Goal: Transaction & Acquisition: Purchase product/service

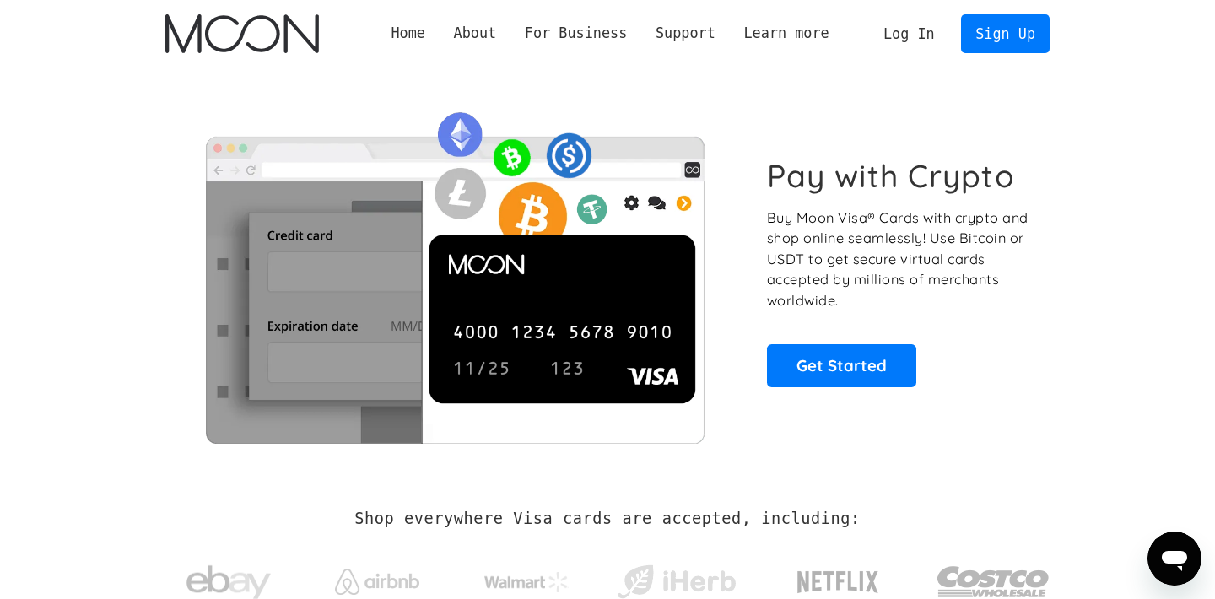
click at [906, 35] on link "Log In" at bounding box center [908, 33] width 79 height 37
click at [995, 38] on link "Sign Up" at bounding box center [1005, 33] width 88 height 38
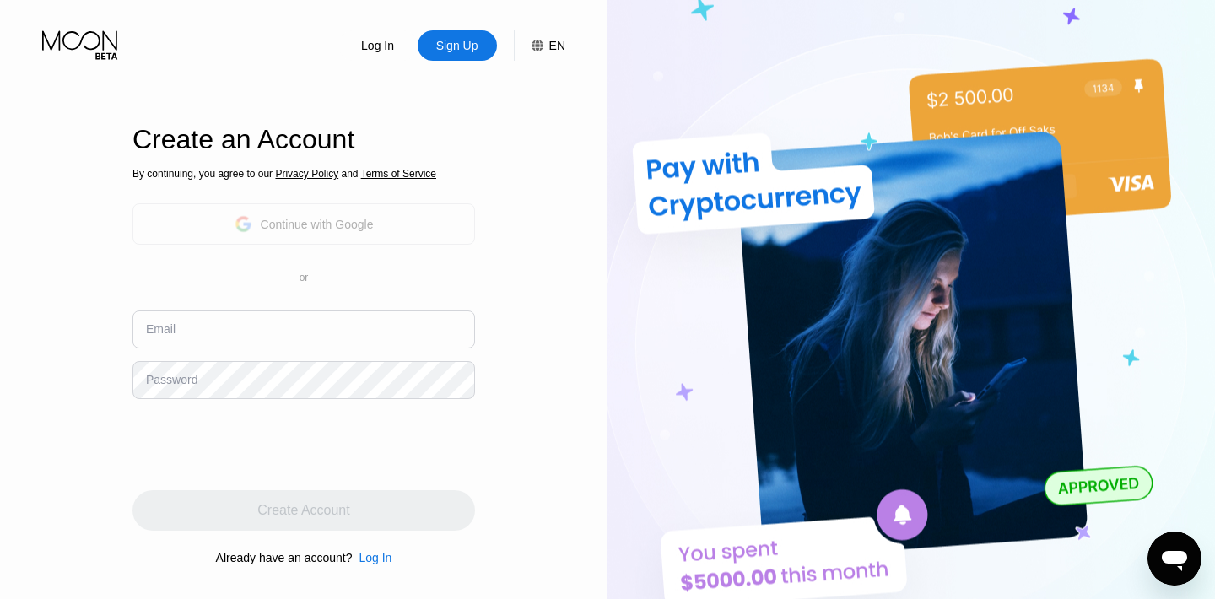
click at [335, 230] on div "Continue with Google" at bounding box center [317, 225] width 113 height 14
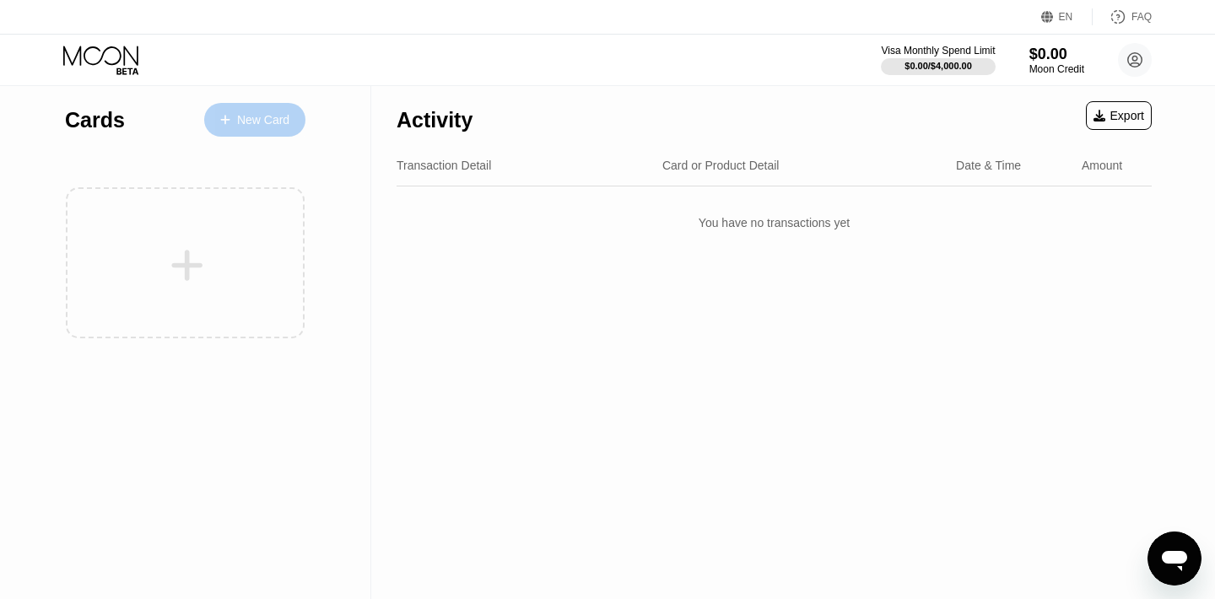
click at [239, 123] on div "New Card" at bounding box center [263, 120] width 52 height 14
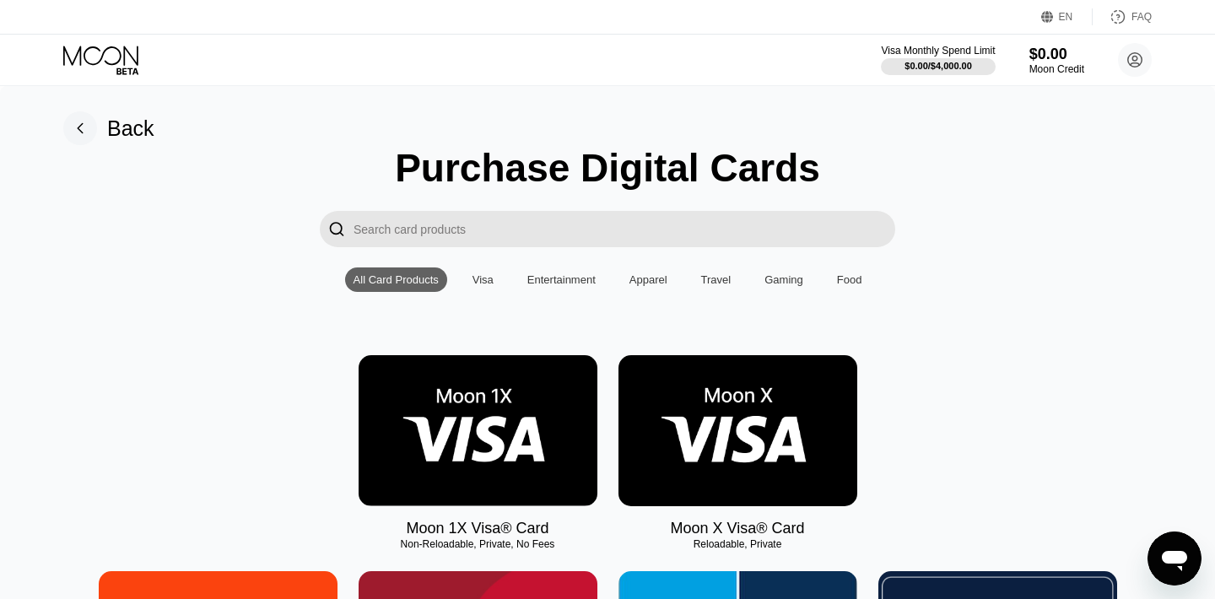
click at [738, 416] on img at bounding box center [738, 430] width 239 height 151
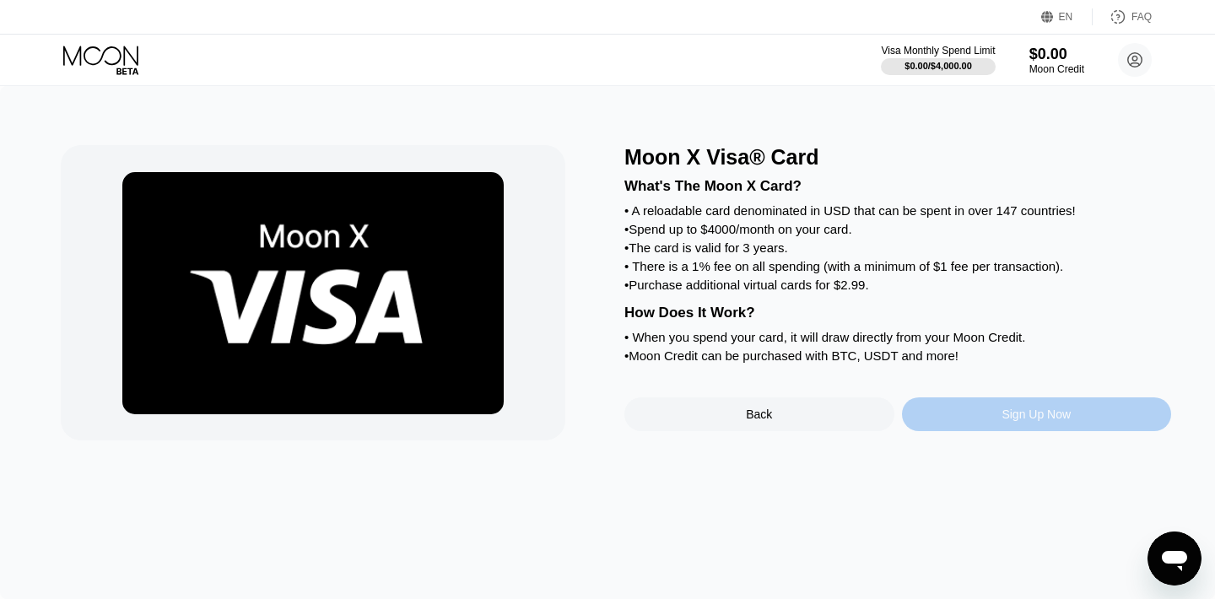
click at [1022, 421] on div "Sign Up Now" at bounding box center [1036, 415] width 69 height 14
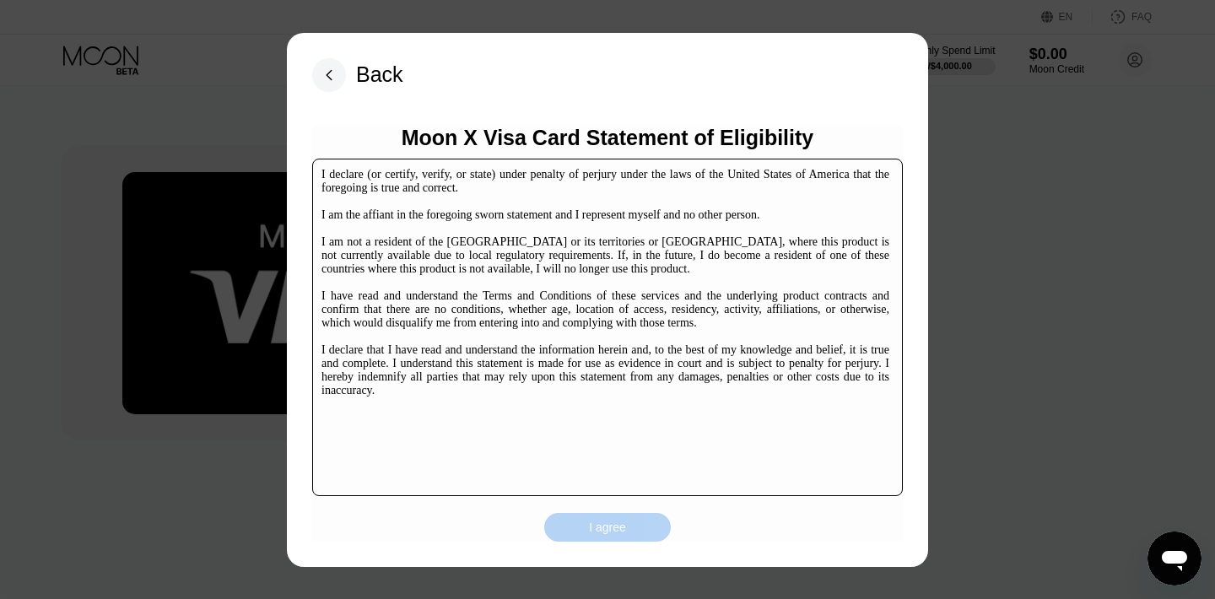
click at [619, 528] on div "I agree" at bounding box center [607, 527] width 37 height 15
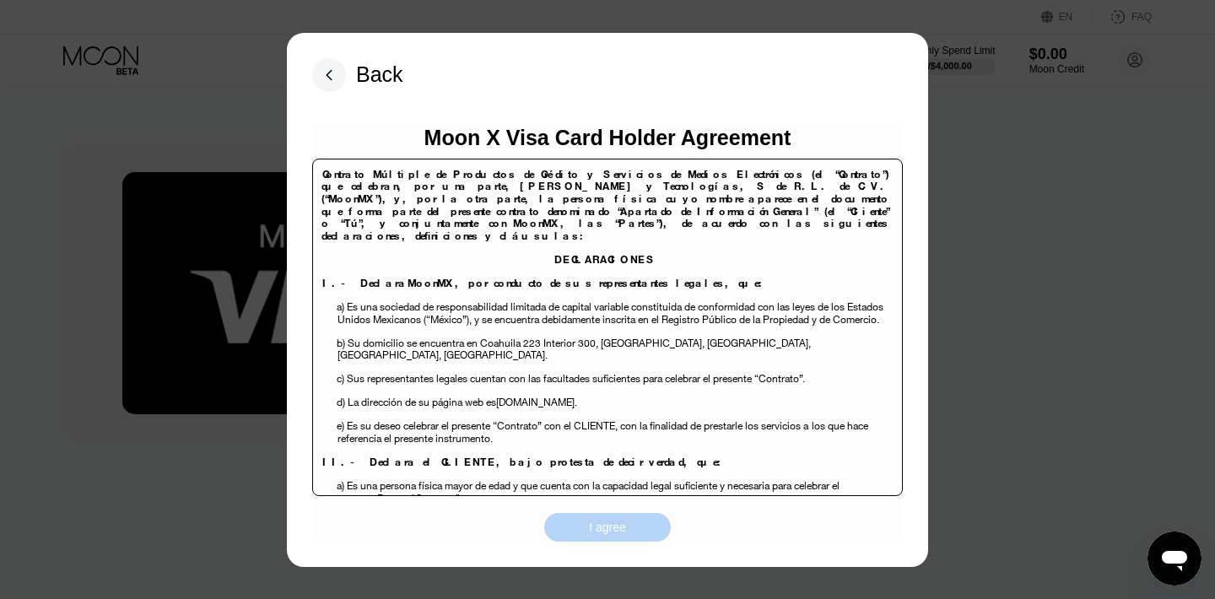
click at [619, 528] on div "I agree" at bounding box center [607, 527] width 37 height 15
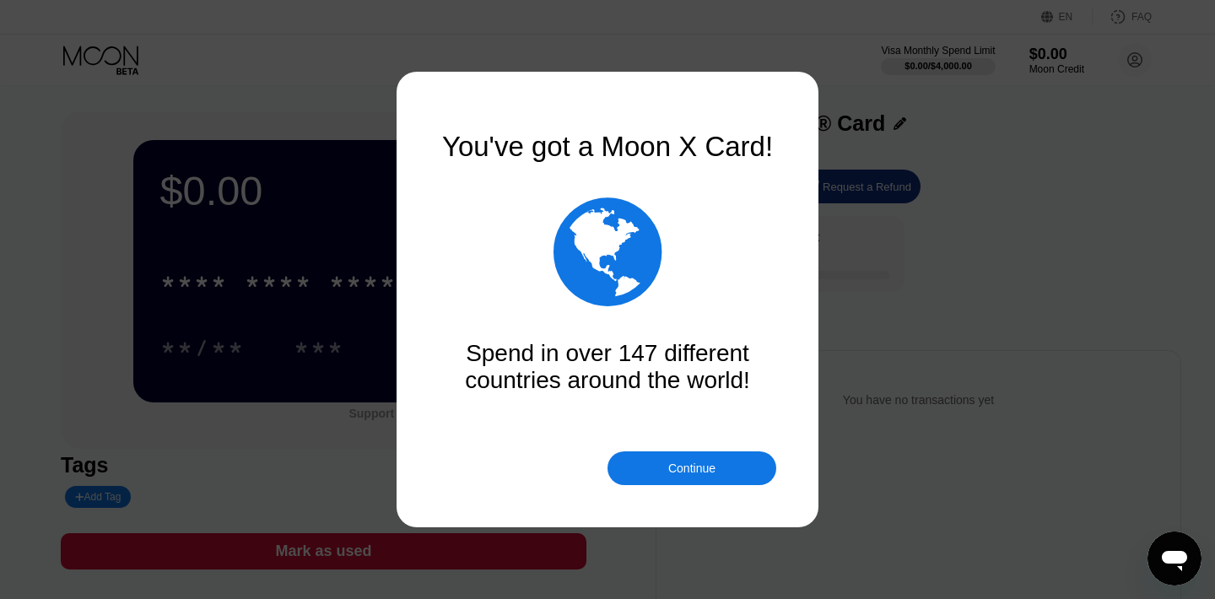
click at [689, 470] on div "Continue" at bounding box center [691, 469] width 47 height 14
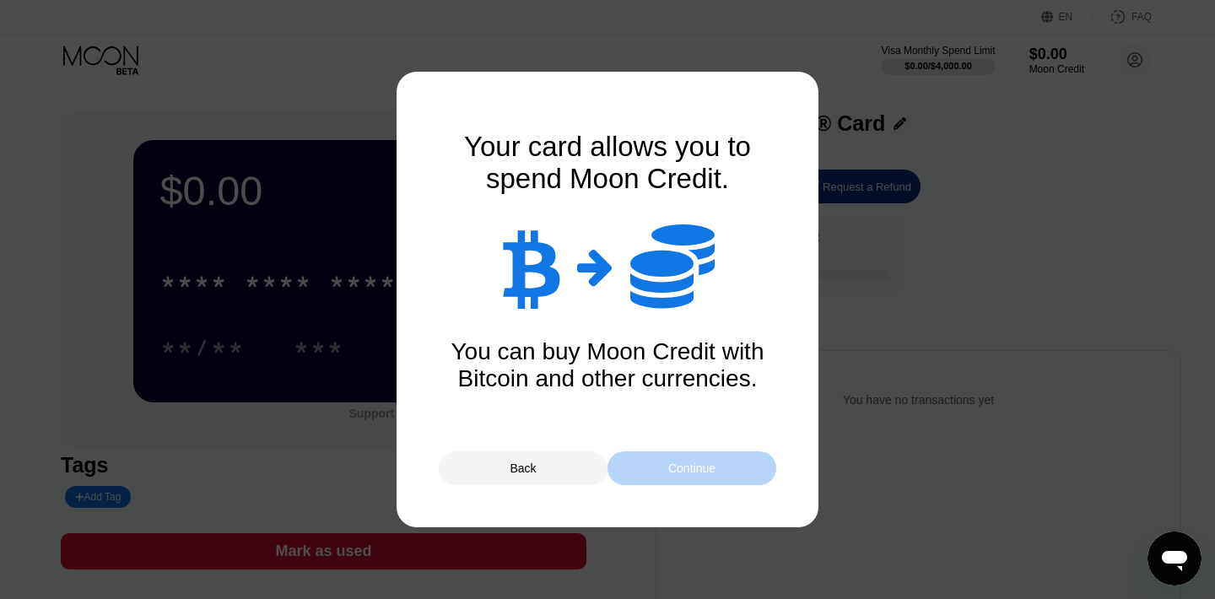
click at [680, 476] on div "Continue" at bounding box center [692, 469] width 169 height 34
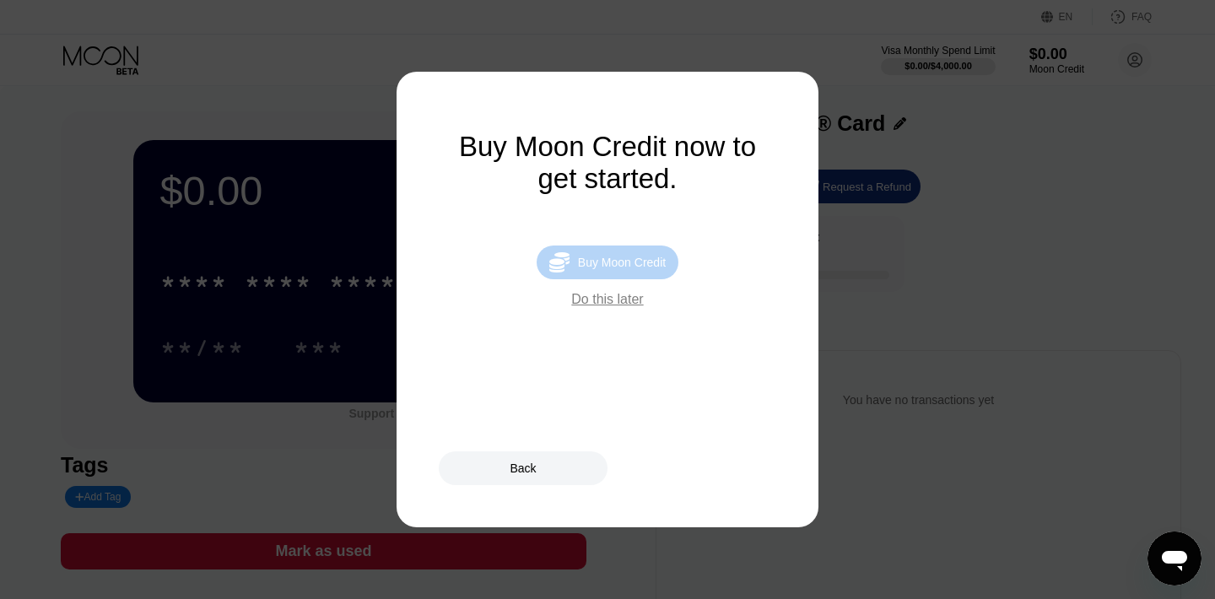
click at [608, 269] on div "Buy Moon Credit" at bounding box center [622, 263] width 88 height 14
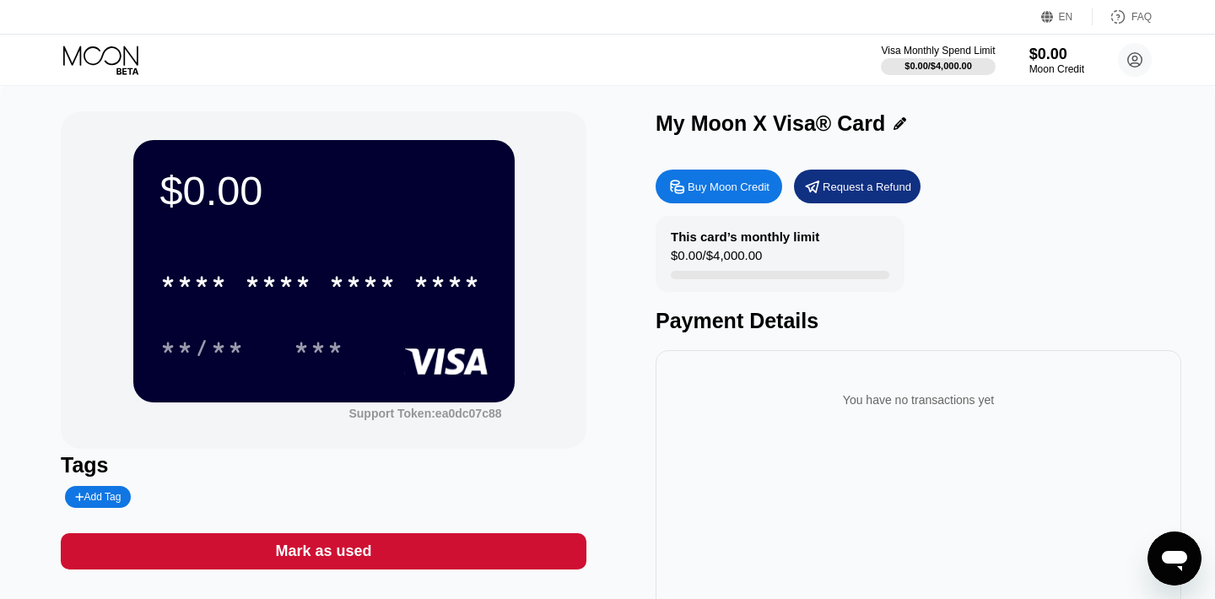
type input "0"
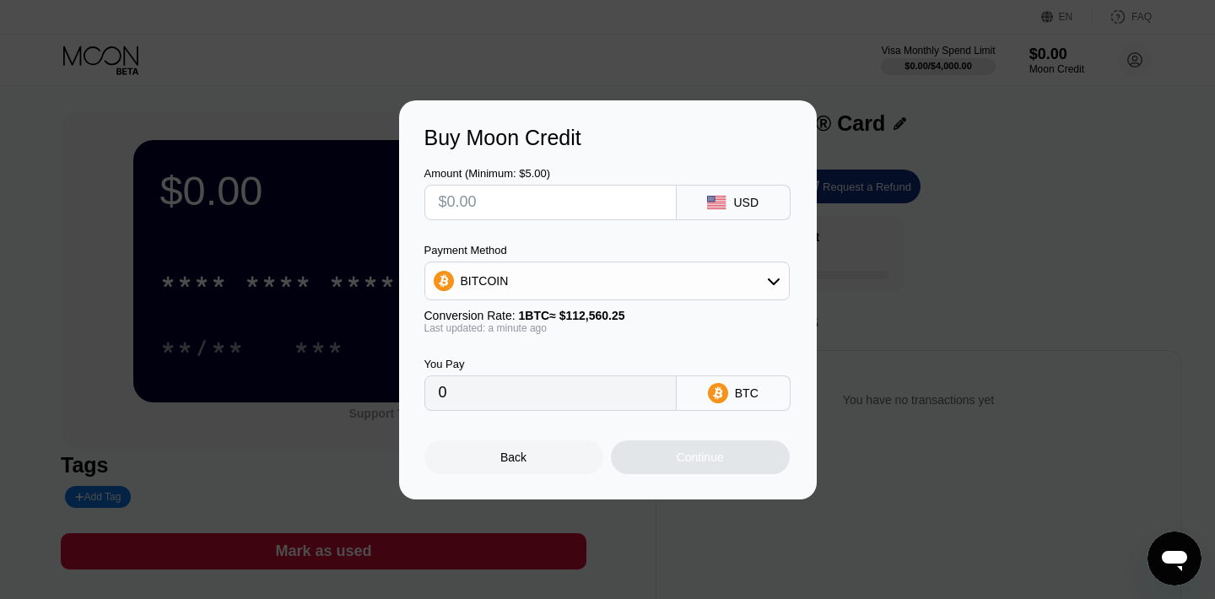
click at [511, 203] on input "text" at bounding box center [551, 203] width 224 height 34
type input "$6"
type input "0.00005331"
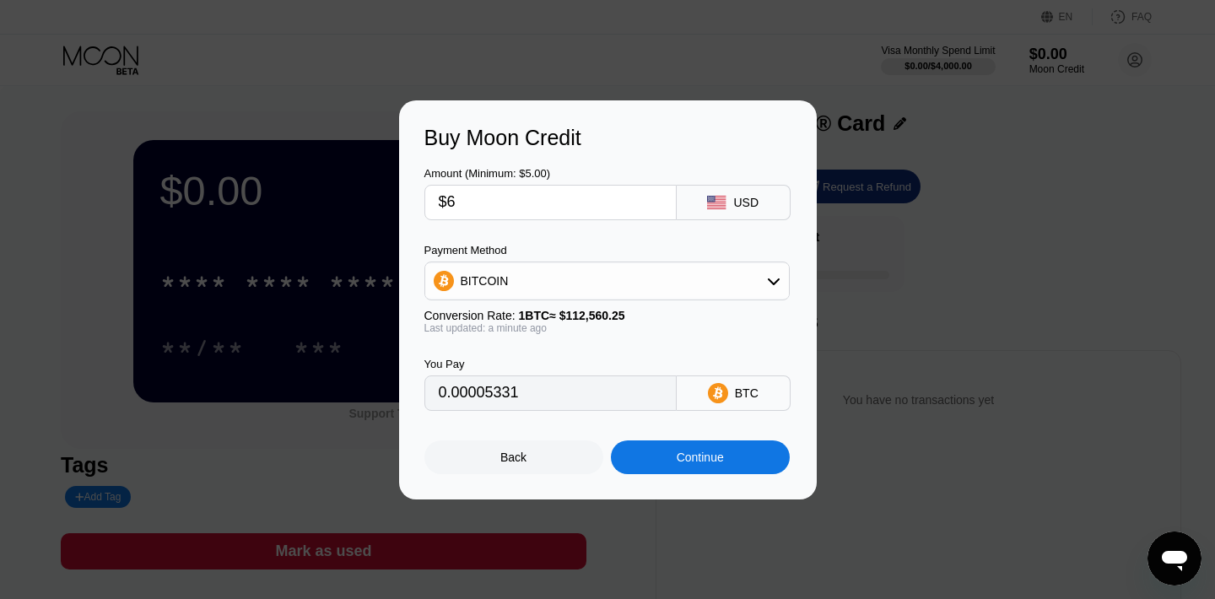
type input "$65"
type input "0.00057747"
type input "$65"
click at [688, 461] on div "Continue" at bounding box center [700, 458] width 47 height 14
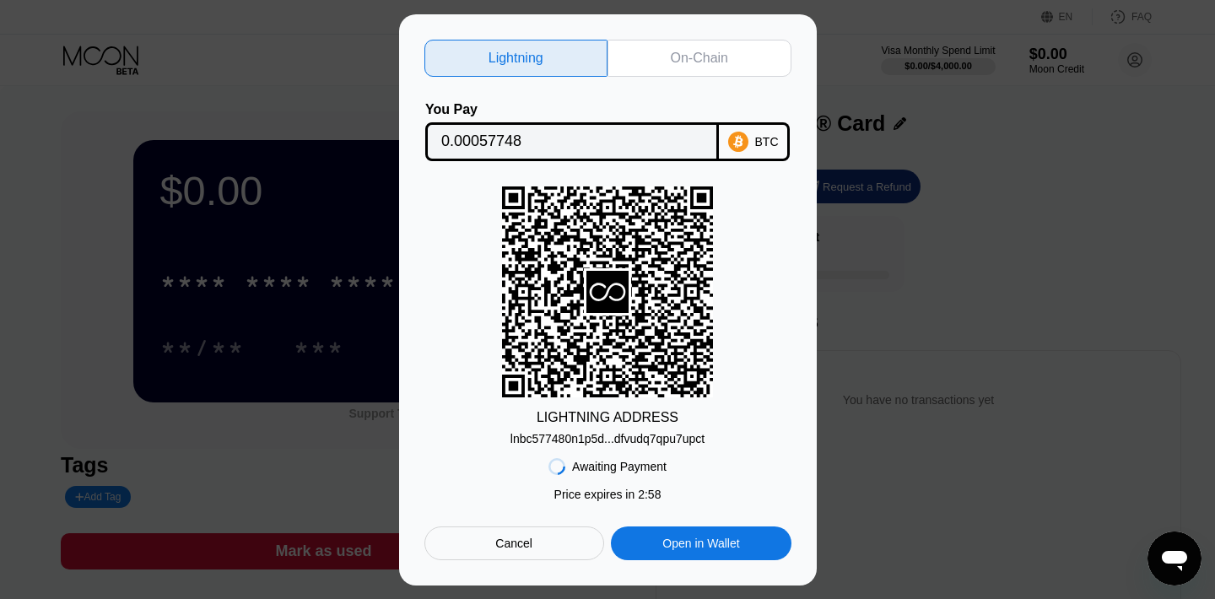
click at [735, 35] on div "Lightning On-Chain You Pay 0.00057748 BTC LIGHTNING ADDRESS lnbc577480n1p5d...d…" at bounding box center [608, 299] width 418 height 571
click at [733, 46] on div "On-Chain" at bounding box center [700, 58] width 184 height 37
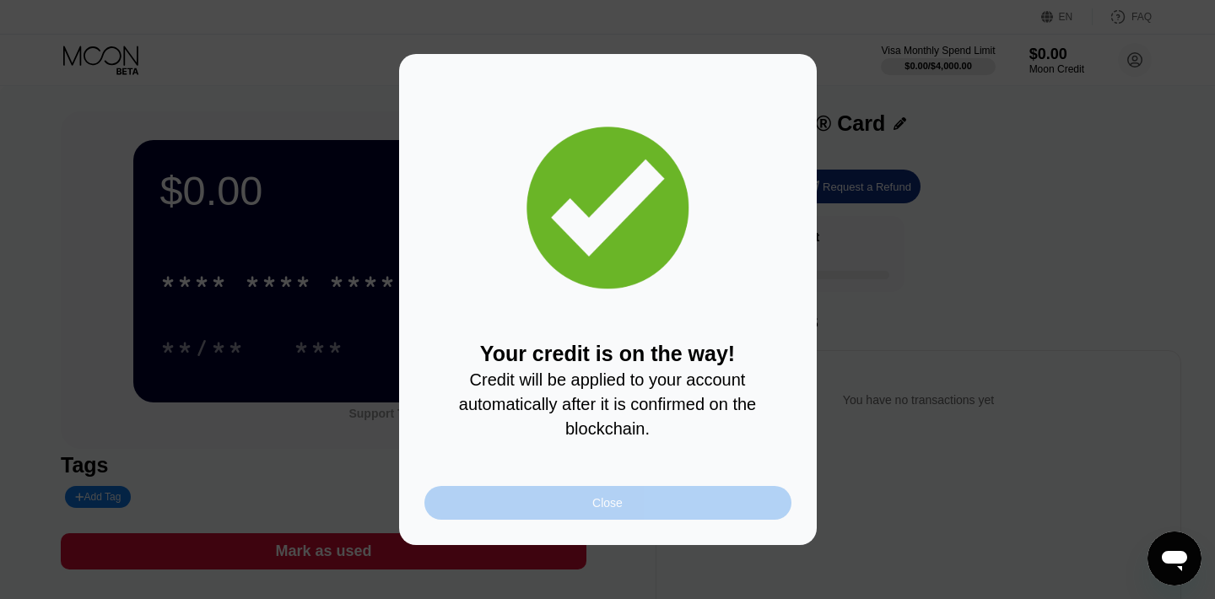
click at [623, 511] on div "Close" at bounding box center [608, 503] width 367 height 34
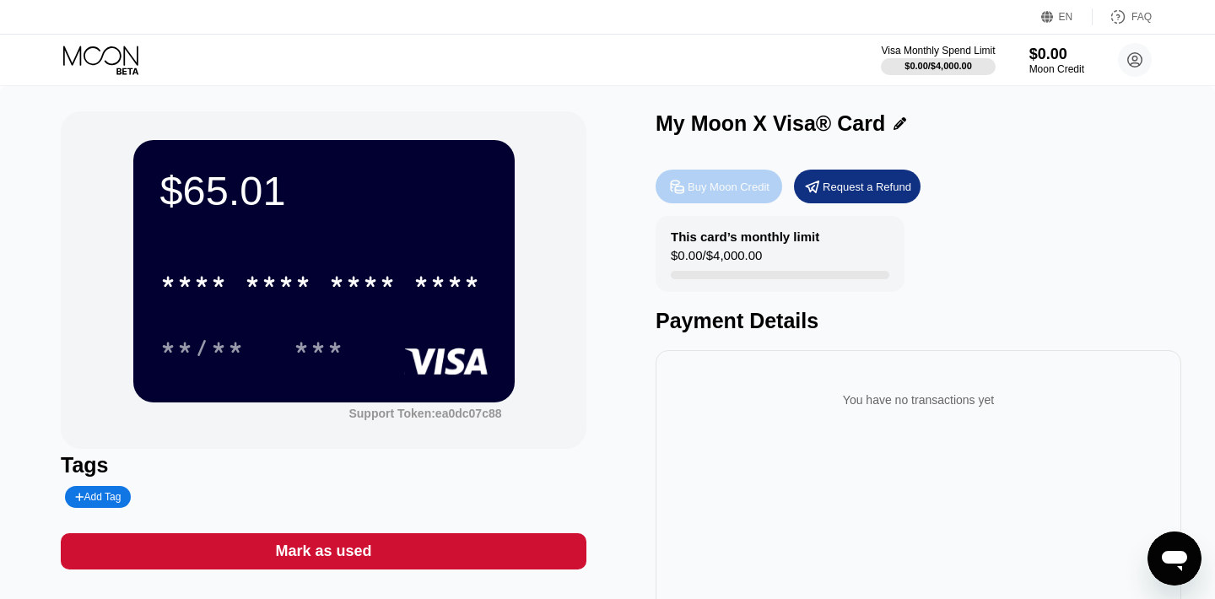
click at [718, 190] on div "Buy Moon Credit" at bounding box center [729, 187] width 82 height 14
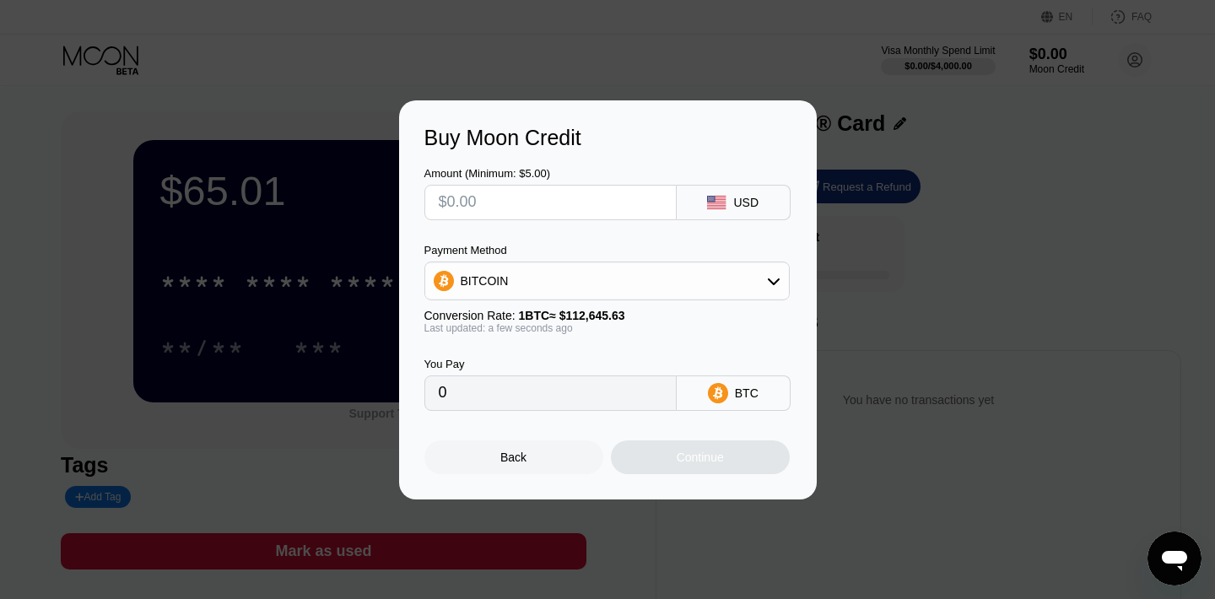
click at [533, 207] on input "text" at bounding box center [551, 203] width 224 height 34
type input "$1"
type input "0.00000888"
type input "$12"
type input "0.00010653"
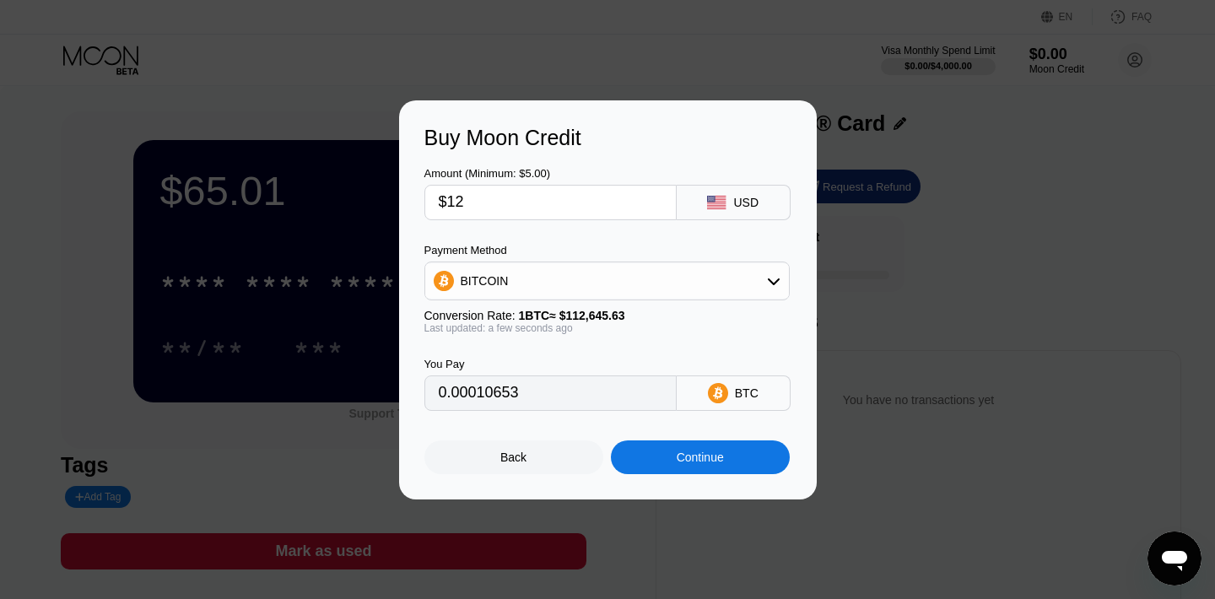
type input "$12"
click at [732, 458] on div "Continue" at bounding box center [700, 458] width 179 height 34
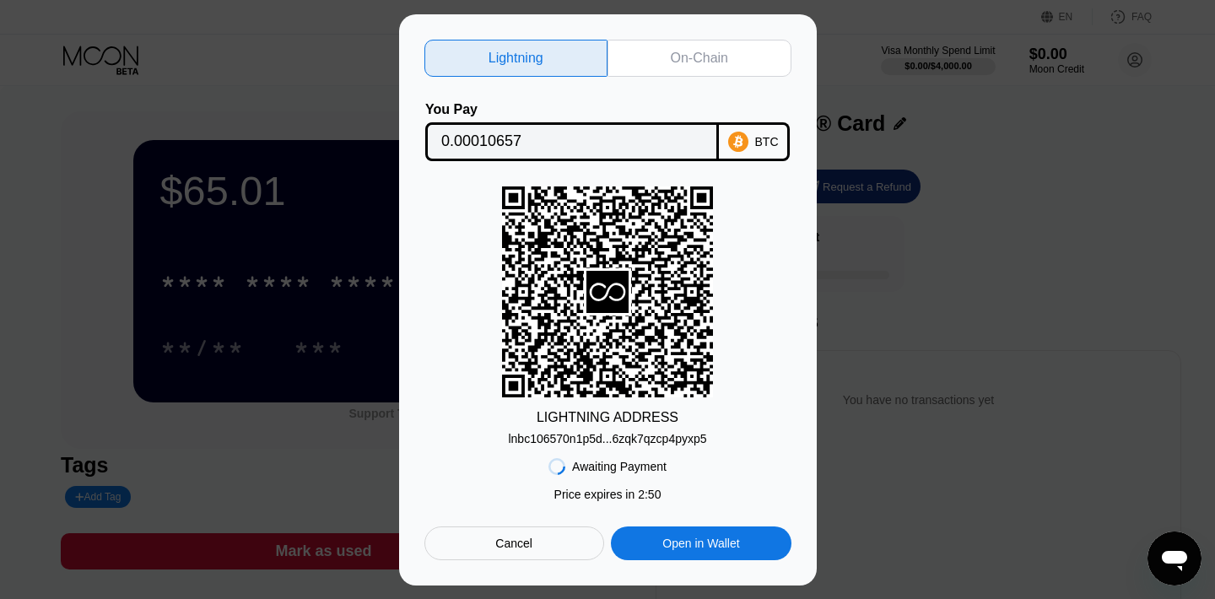
click at [685, 50] on div "On-Chain" at bounding box center [699, 58] width 57 height 17
